Goal: Check status: Check status

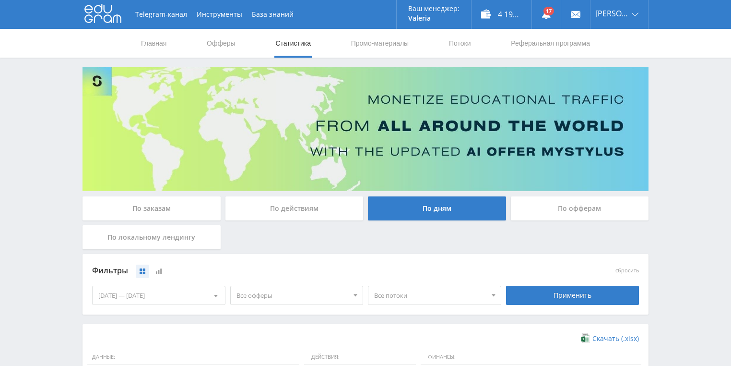
scroll to position [262, 0]
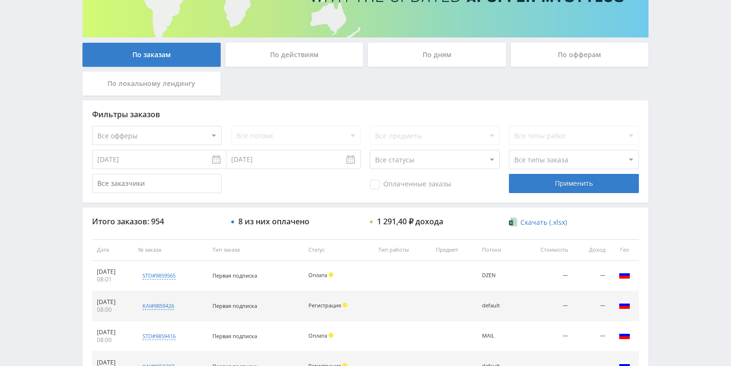
click at [280, 63] on div "По действиям" at bounding box center [295, 55] width 138 height 24
click at [0, 0] on input "По действиям" at bounding box center [0, 0] width 0 height 0
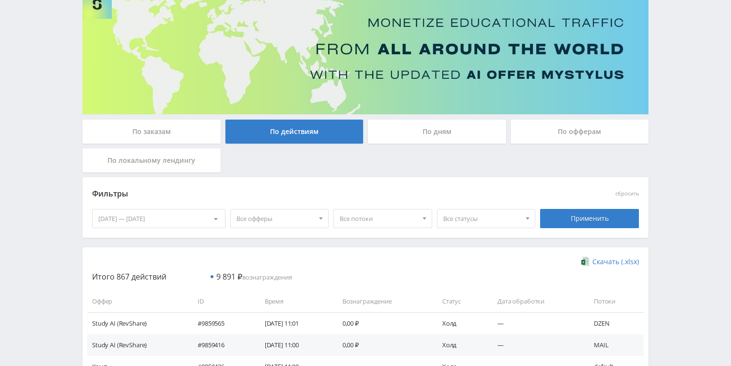
click at [398, 125] on div "По дням" at bounding box center [437, 132] width 138 height 24
click at [0, 0] on input "По дням" at bounding box center [0, 0] width 0 height 0
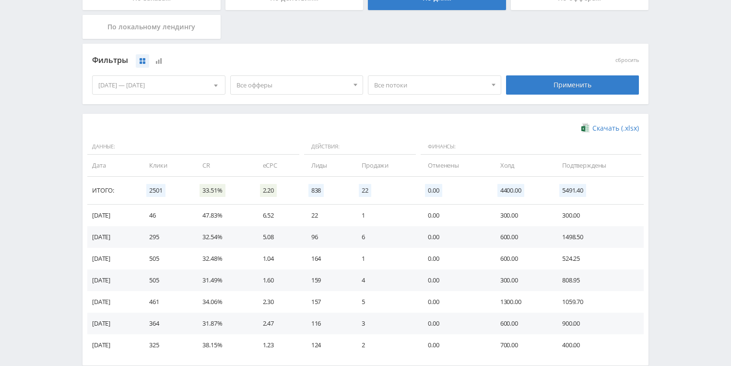
scroll to position [230, 0]
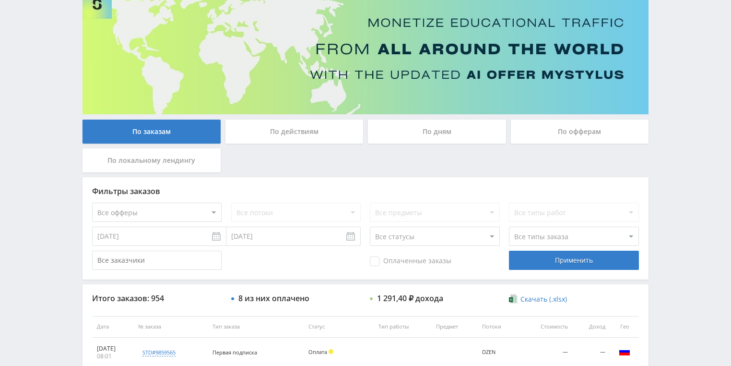
scroll to position [77, 0]
click at [294, 137] on div "По действиям" at bounding box center [295, 132] width 138 height 24
click at [0, 0] on input "По действиям" at bounding box center [0, 0] width 0 height 0
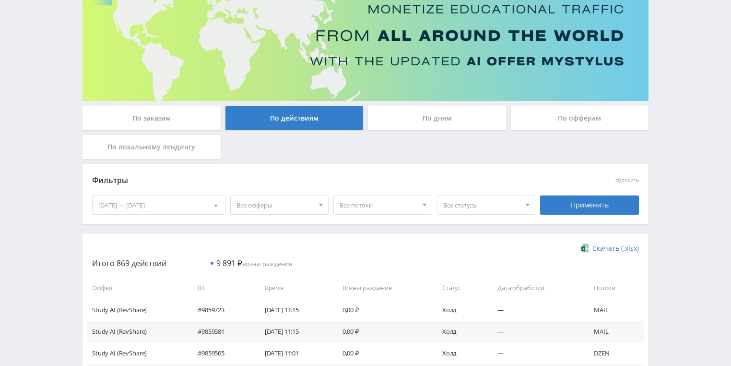
scroll to position [115, 0]
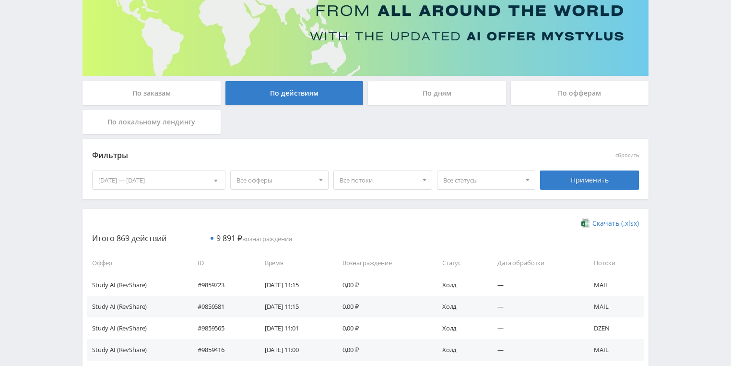
click at [426, 104] on div "По дням" at bounding box center [437, 93] width 138 height 24
click at [0, 0] on input "По дням" at bounding box center [0, 0] width 0 height 0
